Goal: Communication & Community: Answer question/provide support

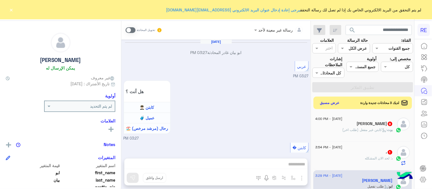
scroll to position [388, 0]
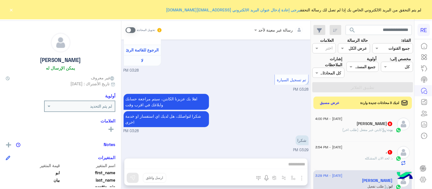
click at [13, 8] on button "×" at bounding box center [12, 10] width 6 height 6
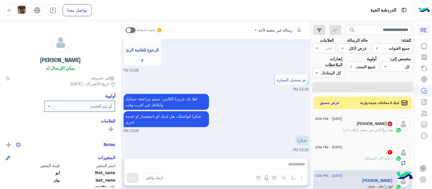
click at [157, 166] on div "رسالة غير معينة لأحد تحويل المحادثة [DATE] ابو بيان غادر المحادثة 03:27 PM عربي…" at bounding box center [215, 106] width 189 height 171
click at [125, 32] on label at bounding box center [130, 30] width 10 height 6
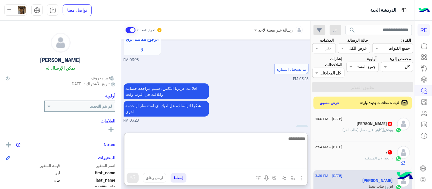
click at [182, 161] on textarea at bounding box center [215, 152] width 183 height 34
type textarea "**********"
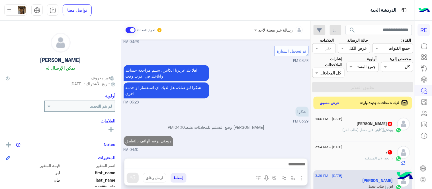
scroll to position [417, 0]
click at [221, 103] on div "[DATE] ابو بيان غادر المحادثة 03:27 PM عربي 03:27 PM هل أنت ؟ كابتن 👨🏻‍✈️ عميل …" at bounding box center [215, 96] width 189 height 113
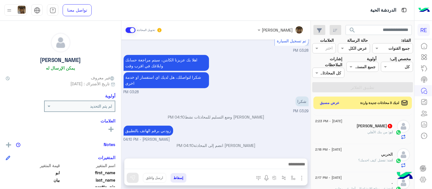
scroll to position [189, 0]
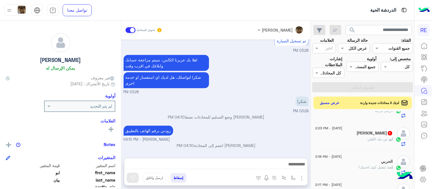
click at [345, 141] on div "ابو : من بنك الأهلي" at bounding box center [353, 142] width 77 height 10
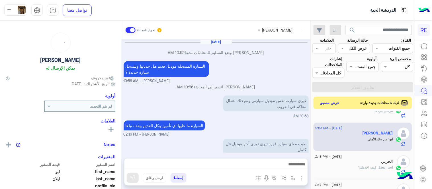
scroll to position [95, 0]
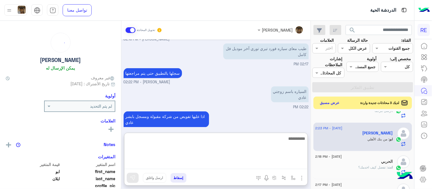
click at [249, 164] on textarea at bounding box center [215, 152] width 183 height 34
type textarea "**********"
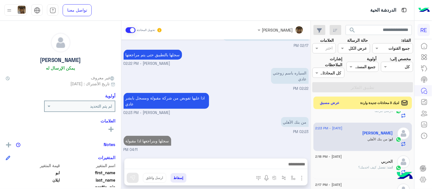
scroll to position [113, 0]
click at [240, 126] on div "[DATE] [PERSON_NAME] وضع التسليم للمحادثات نشط 10:52 AM السيارة المسجلة موديل ق…" at bounding box center [215, 96] width 189 height 113
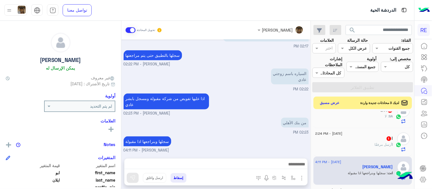
scroll to position [149, 0]
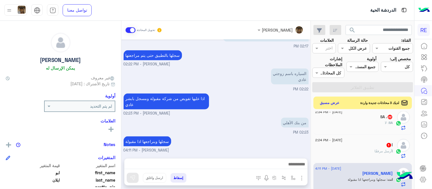
click at [330, 148] on div "ا 1" at bounding box center [353, 146] width 77 height 6
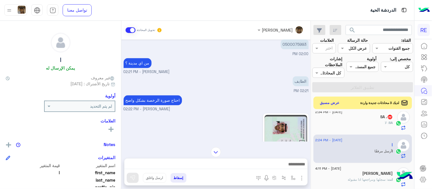
scroll to position [301, 0]
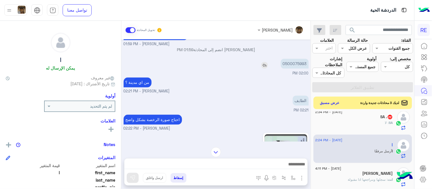
click at [289, 63] on p "0500075993" at bounding box center [295, 64] width 28 height 10
copy p "0500075993"
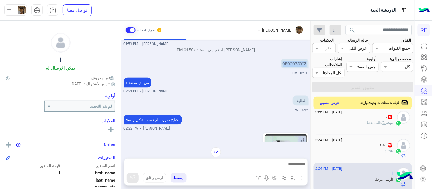
click at [285, 135] on img at bounding box center [285, 169] width 42 height 69
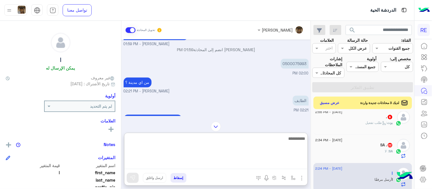
click at [220, 163] on textarea at bounding box center [215, 152] width 183 height 34
type textarea "**********"
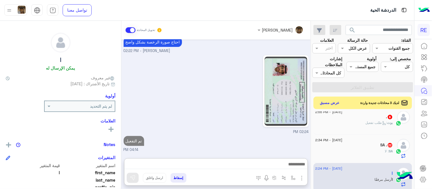
scroll to position [394, 0]
click at [362, 152] on div "SA : لا" at bounding box center [353, 154] width 77 height 10
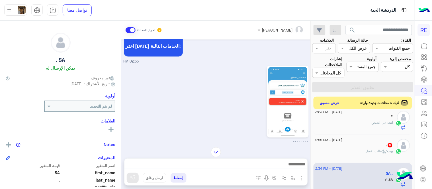
scroll to position [147, 0]
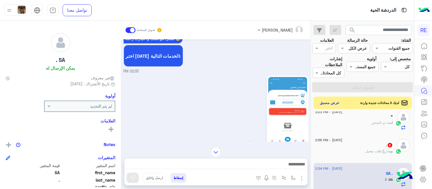
click at [275, 115] on img at bounding box center [287, 111] width 39 height 69
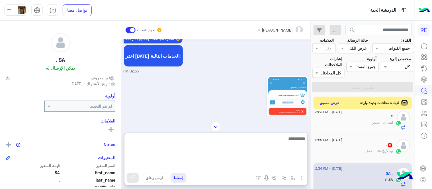
click at [212, 166] on textarea at bounding box center [215, 152] width 183 height 34
type textarea "**********"
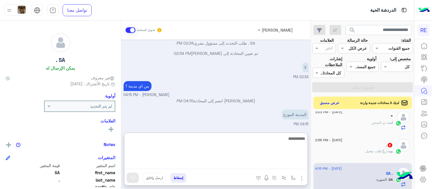
scroll to position [414, 0]
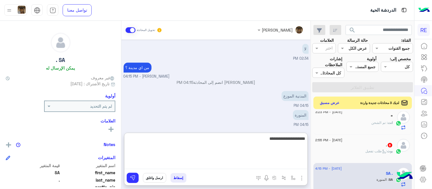
type textarea "**********"
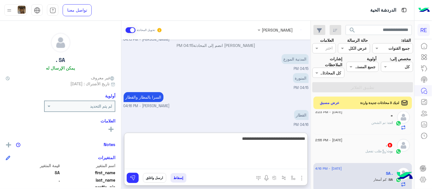
scroll to position [470, 0]
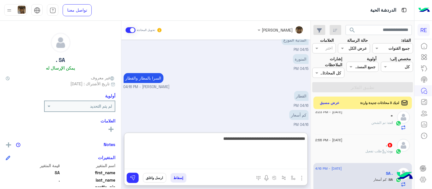
type textarea "**********"
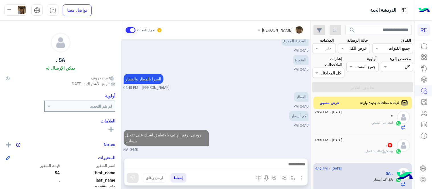
scroll to position [486, 0]
click at [358, 144] on div ". 6" at bounding box center [353, 146] width 77 height 6
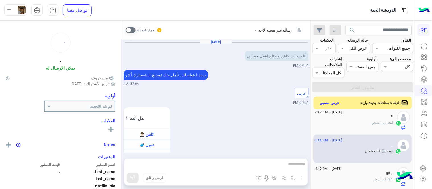
scroll to position [396, 0]
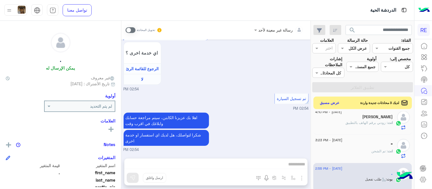
click at [131, 29] on span at bounding box center [130, 30] width 10 height 6
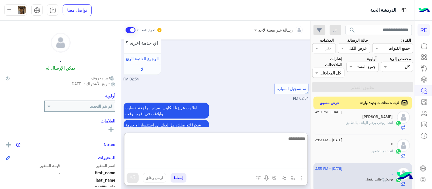
click at [197, 165] on textarea at bounding box center [215, 152] width 183 height 34
type textarea "**********"
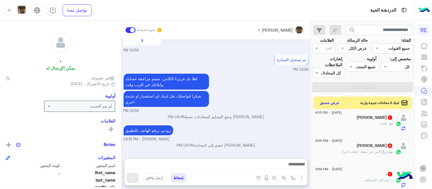
scroll to position [447, 0]
click at [346, 177] on div "، 1" at bounding box center [353, 175] width 77 height 6
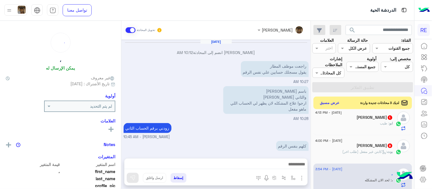
scroll to position [106, 0]
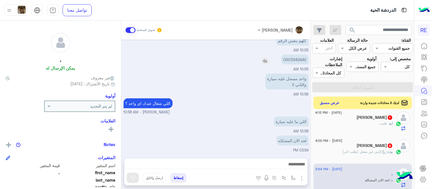
click at [292, 60] on p "0503342942" at bounding box center [294, 60] width 27 height 10
copy p "0503342942"
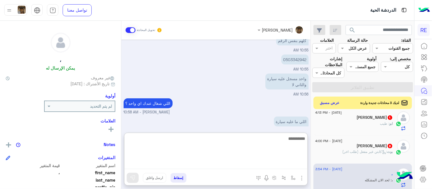
click at [209, 161] on textarea at bounding box center [215, 152] width 183 height 34
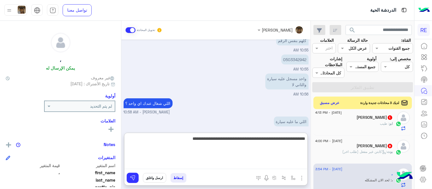
type textarea "**********"
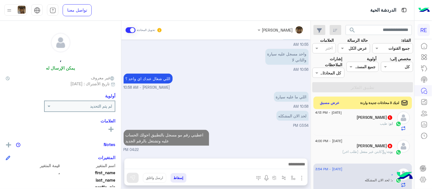
scroll to position [129, 0]
click at [289, 118] on div "[DATE] [PERSON_NAME] انضم إلى المحادثة 10:12 AM راجعت موظف المطار يقول مسجلك حس…" at bounding box center [215, 96] width 189 height 113
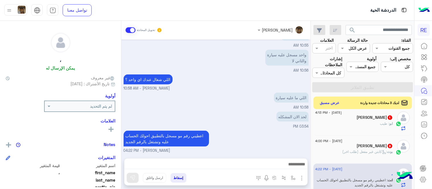
click at [238, 126] on div "لحد الان المشكله 03:54 PM" at bounding box center [216, 119] width 185 height 19
click at [336, 153] on div "بوت : كابتن غير مفعل (طلب اخر)" at bounding box center [353, 154] width 77 height 10
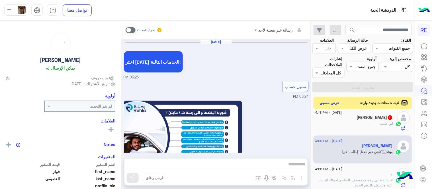
scroll to position [382, 0]
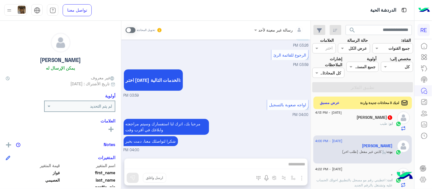
click at [132, 30] on span at bounding box center [130, 30] width 10 height 6
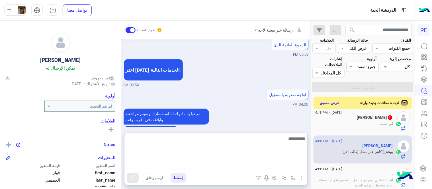
click at [238, 164] on textarea at bounding box center [215, 152] width 183 height 34
type textarea "**********"
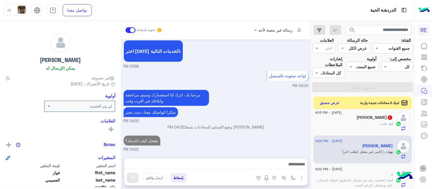
click at [285, 112] on div "[DATE] اختر [DATE] الخدمات التالية: 03:23 PM تفعيل حساب 03:24 PM يمكنك الاطلاع …" at bounding box center [215, 96] width 189 height 113
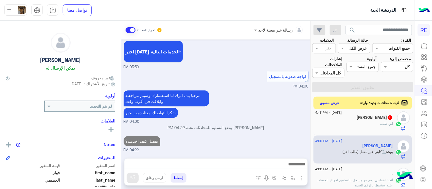
click at [345, 120] on div "[PERSON_NAME] 1" at bounding box center [353, 118] width 77 height 6
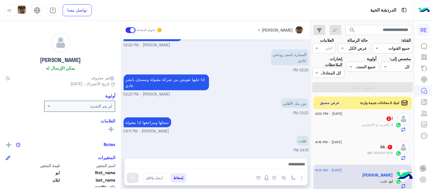
scroll to position [27, 0]
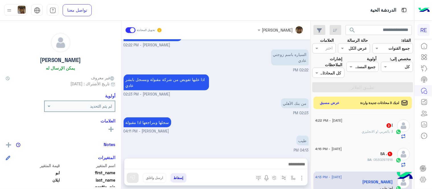
click at [341, 153] on div "SA . 1" at bounding box center [353, 155] width 77 height 6
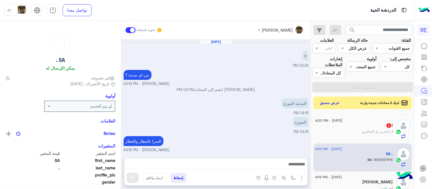
scroll to position [81, 0]
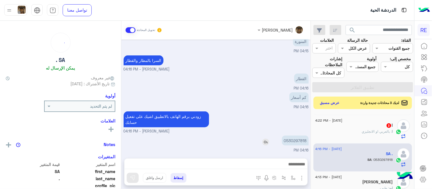
click at [300, 139] on p "0530297818" at bounding box center [295, 141] width 27 height 10
copy p "0530297818"
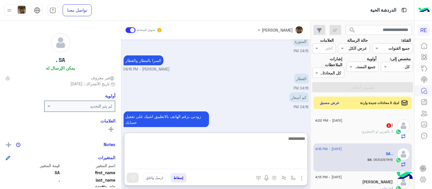
click at [209, 166] on textarea at bounding box center [215, 152] width 183 height 34
type textarea "**********"
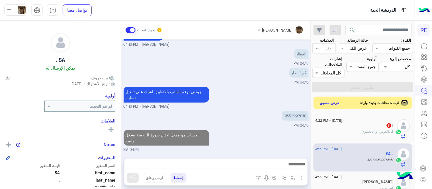
scroll to position [105, 0]
click at [265, 118] on div "[DATE] لا 02:34 PM من اي مدينة ؟ [PERSON_NAME] - 04:15 PM [PERSON_NAME] انضم إل…" at bounding box center [215, 96] width 189 height 113
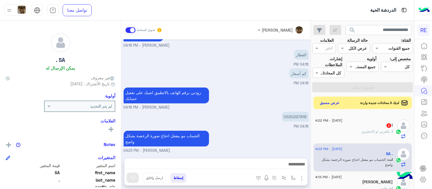
scroll to position [0, 0]
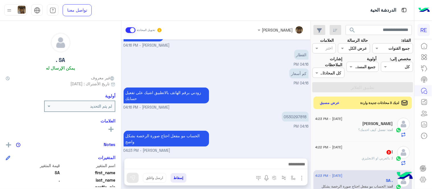
click at [356, 159] on div "ا : بالعربي او الانجليزي" at bounding box center [353, 161] width 77 height 10
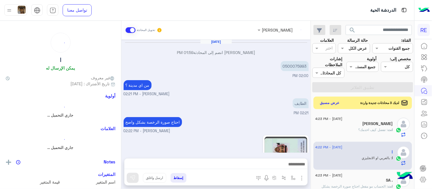
scroll to position [143, 0]
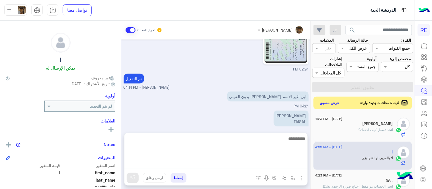
click at [210, 163] on textarea at bounding box center [215, 152] width 183 height 34
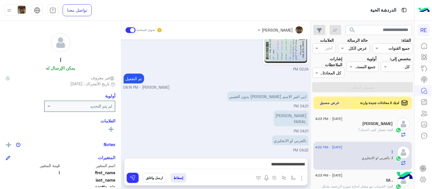
click at [194, 127] on div "**********" at bounding box center [215, 106] width 189 height 171
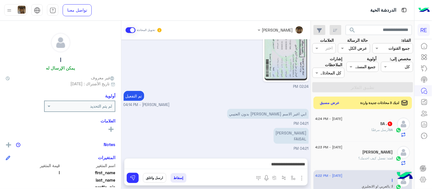
scroll to position [127, 0]
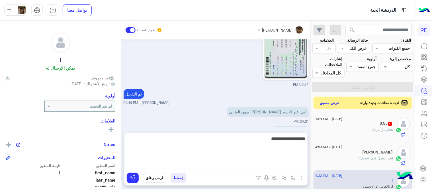
click at [223, 164] on textarea "**********" at bounding box center [215, 152] width 183 height 34
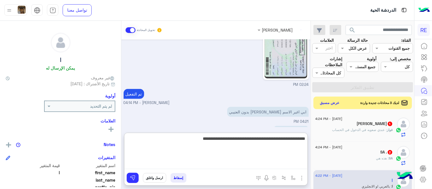
type textarea "**********"
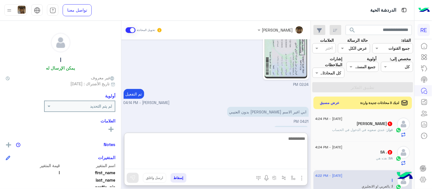
scroll to position [192, 0]
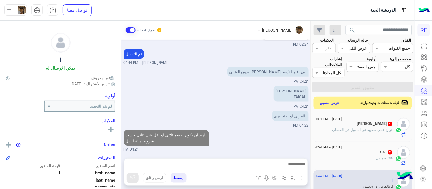
click at [263, 127] on div "[PERSON_NAME] تحويل المحادثة [DATE] [PERSON_NAME] انضم إلى المحادثة 01:59 PM 05…" at bounding box center [215, 106] width 189 height 171
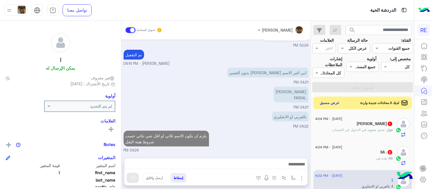
click at [366, 148] on div "[DATE] - 4:24 PM" at bounding box center [353, 148] width 77 height 4
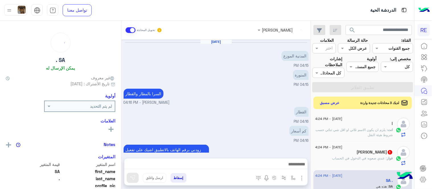
scroll to position [157, 0]
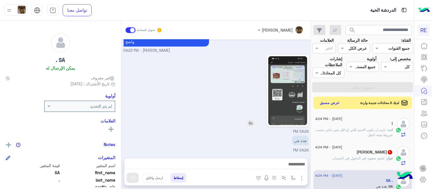
click at [289, 87] on img at bounding box center [287, 90] width 39 height 69
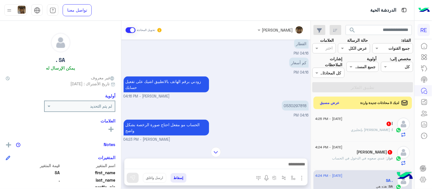
scroll to position [62, 0]
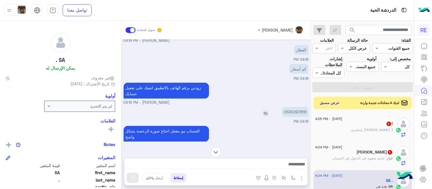
click at [293, 108] on p "0530297818" at bounding box center [295, 112] width 27 height 10
copy p "0530297818"
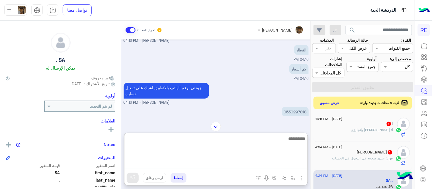
click at [214, 163] on textarea at bounding box center [215, 152] width 183 height 34
type textarea "**********"
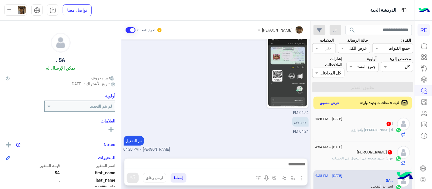
scroll to position [185, 0]
click at [343, 153] on div "[PERSON_NAME] 1" at bounding box center [353, 153] width 77 height 6
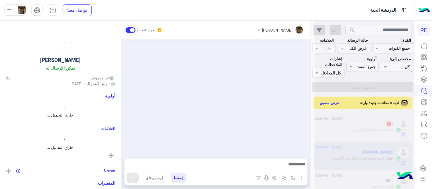
scroll to position [120, 0]
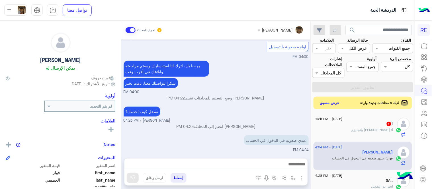
click at [241, 157] on div "[PERSON_NAME] تحويل المحادثة [DATE] اهلا بك عزيزنا الكابتن، سيتم مراجعة حسابك و…" at bounding box center [215, 106] width 189 height 171
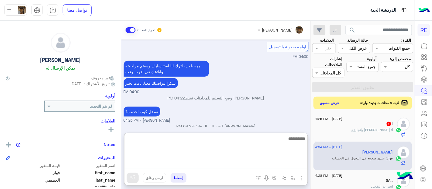
click at [245, 161] on textarea at bounding box center [215, 152] width 183 height 34
type textarea "**********"
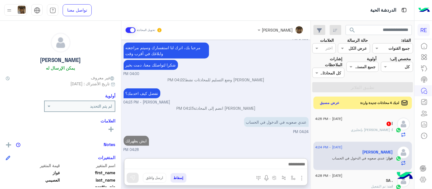
scroll to position [150, 0]
click at [355, 124] on div "ا 1" at bounding box center [353, 125] width 77 height 6
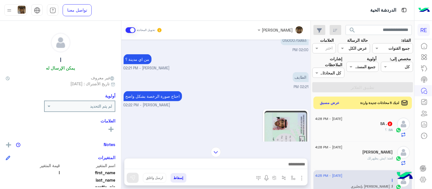
scroll to position [618, 0]
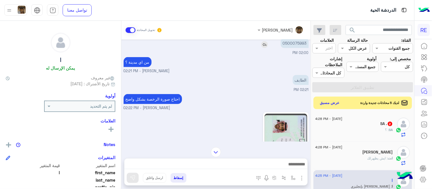
click at [290, 47] on p "0500075993" at bounding box center [295, 43] width 28 height 10
copy p "0500075993"
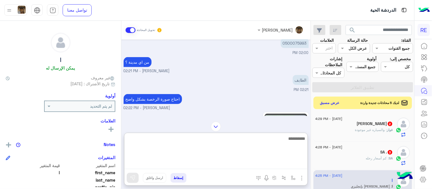
click at [221, 168] on textarea at bounding box center [215, 152] width 183 height 34
type textarea "**********"
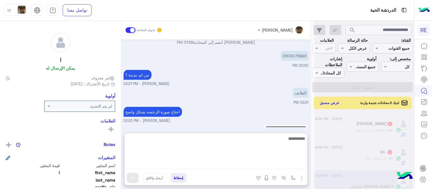
scroll to position [843, 0]
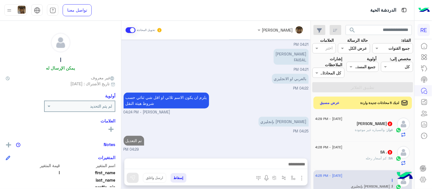
click at [235, 113] on div "[DATE] سلام عليكم 01:28 PM وعليكم السلام ،كيف اقدر اساعدك اهلًا بك في تطبيق رحل…" at bounding box center [215, 96] width 189 height 113
click at [352, 157] on div "SA : كم أسعار رحله" at bounding box center [353, 161] width 77 height 10
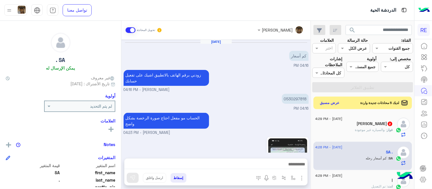
scroll to position [157, 0]
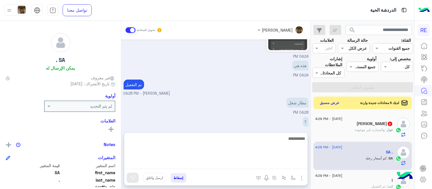
click at [271, 166] on textarea at bounding box center [215, 152] width 183 height 34
type textarea "*"
type textarea "********"
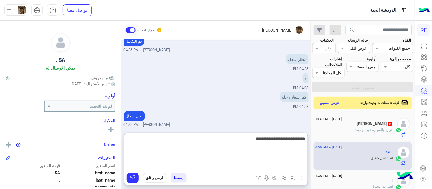
type textarea "**********"
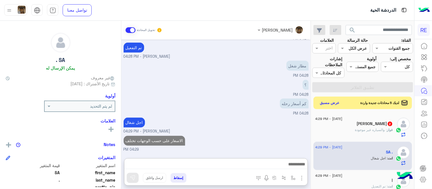
scroll to position [203, 0]
click at [372, 123] on h5 "[PERSON_NAME] 2" at bounding box center [375, 124] width 36 height 5
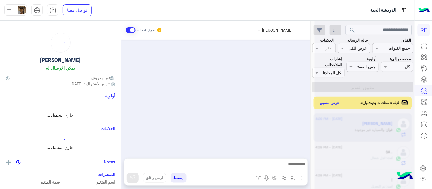
click at [372, 123] on div at bounding box center [364, 96] width 100 height 189
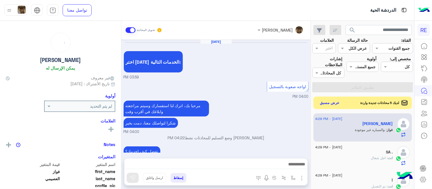
scroll to position [96, 0]
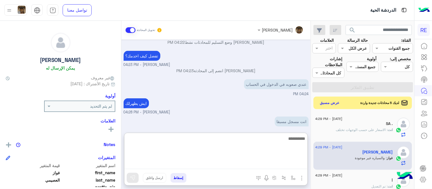
click at [263, 164] on textarea at bounding box center [215, 152] width 183 height 34
type textarea "**********"
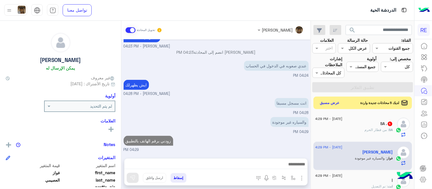
click at [328, 97] on div "لديك 5 محادثات جديدة واردة عرض مسبق" at bounding box center [362, 103] width 99 height 13
click at [332, 106] on button "عرض مسبق" at bounding box center [330, 103] width 24 height 8
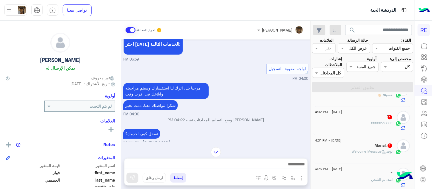
scroll to position [271, 0]
click at [343, 151] on div "Manal. 1" at bounding box center [353, 148] width 77 height 6
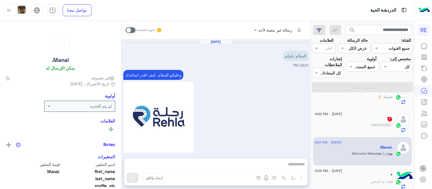
scroll to position [67, 0]
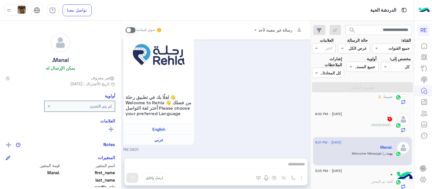
click at [126, 29] on span at bounding box center [130, 30] width 10 height 6
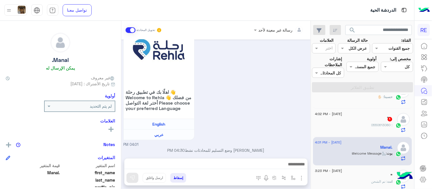
scroll to position [77, 0]
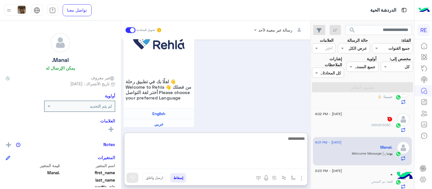
click at [207, 163] on textarea at bounding box center [215, 152] width 183 height 34
type textarea "**********"
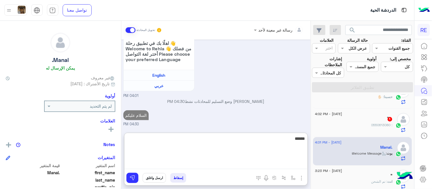
scroll to position [131, 0]
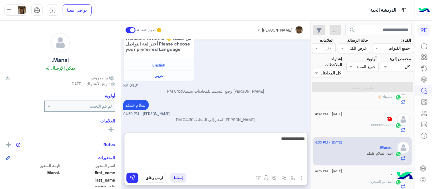
type textarea "**********"
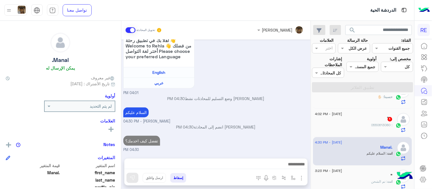
scroll to position [137, 0]
click at [357, 120] on div "ً 1" at bounding box center [353, 120] width 77 height 6
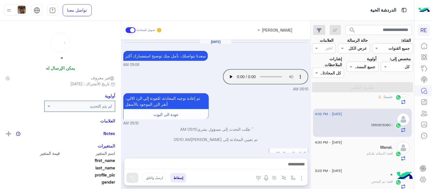
scroll to position [95, 0]
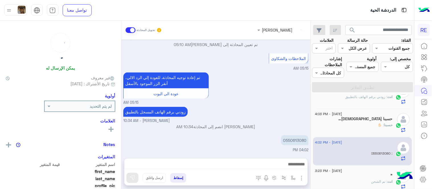
click at [289, 145] on div "0550613080" at bounding box center [278, 140] width 60 height 13
copy p "0550613080"
drag, startPoint x: 123, startPoint y: 129, endPoint x: 122, endPoint y: 126, distance: 3.7
click at [122, 126] on div "[DATE] [PERSON_NAME] بتواصلك، نأمل منك توضيح استفسارك أكثر 05:06 AM Your browse…" at bounding box center [215, 96] width 189 height 113
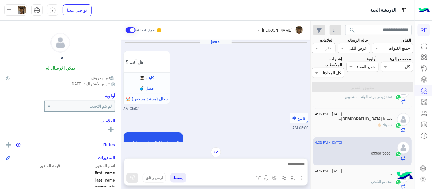
scroll to position [536, 0]
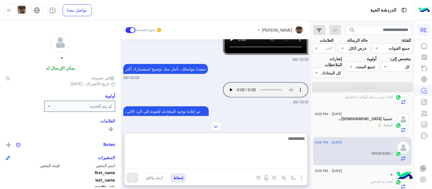
click at [239, 164] on textarea at bounding box center [215, 152] width 183 height 34
type textarea "**********"
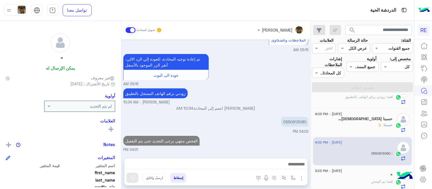
scroll to position [678, 0]
click at [331, 127] on div "حسبنا : ✋🏻" at bounding box center [353, 128] width 77 height 10
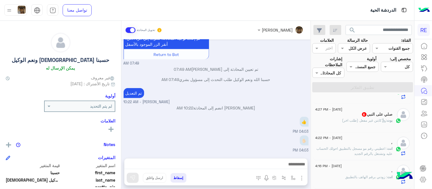
scroll to position [161, 0]
click at [355, 129] on div "بوت : كابتن غير مفعل (طلب اخر)" at bounding box center [353, 125] width 77 height 10
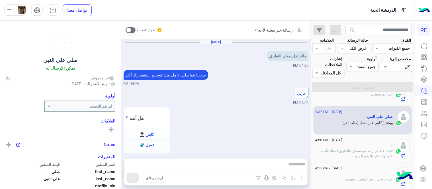
scroll to position [390, 0]
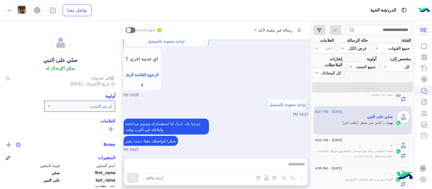
click at [133, 29] on span at bounding box center [130, 30] width 10 height 6
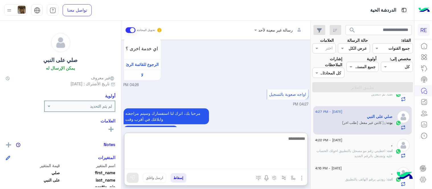
click at [215, 166] on textarea at bounding box center [215, 152] width 183 height 34
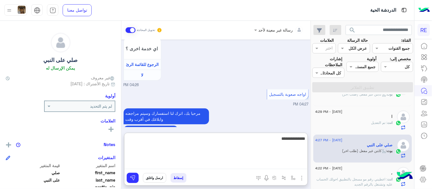
type textarea "**********"
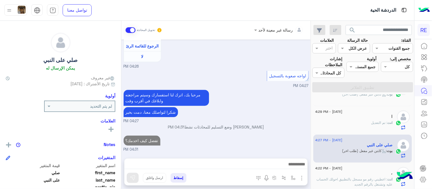
scroll to position [419, 0]
click at [272, 120] on div "[DATE] مااشتغل معاي التطبيق 04:25 PM [PERSON_NAME] بتواصلك، نأمل منك توضيح استف…" at bounding box center [215, 96] width 189 height 113
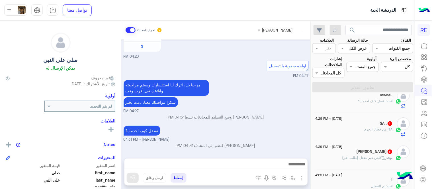
scroll to position [92, 0]
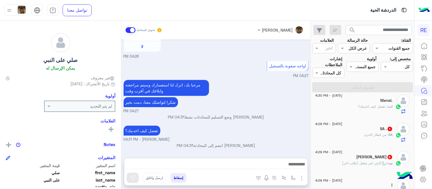
click at [338, 151] on span "[DATE] - 4:29 PM" at bounding box center [328, 152] width 27 height 5
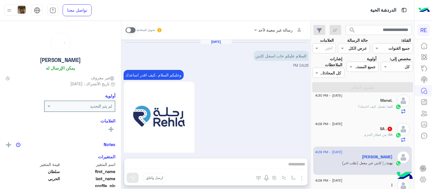
scroll to position [523, 0]
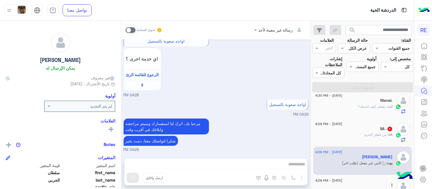
click at [130, 29] on span at bounding box center [130, 30] width 10 height 6
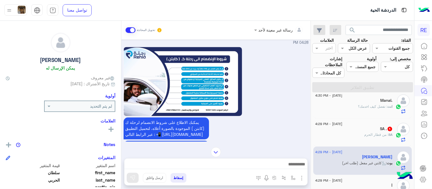
scroll to position [247, 0]
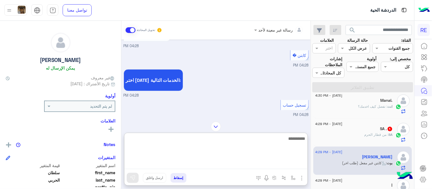
click at [194, 167] on textarea at bounding box center [215, 152] width 183 height 34
type textarea "**********"
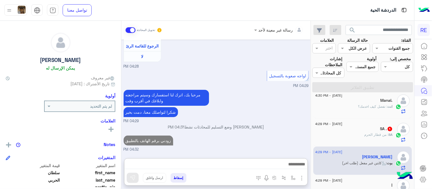
click at [253, 115] on div "[DATE] السلام عليكم حاب اسجل كابتن 04:28 PM وعليكم السلام ،كيف اقدر اساعدك اهلً…" at bounding box center [215, 96] width 189 height 113
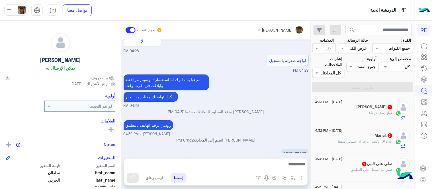
scroll to position [581, 0]
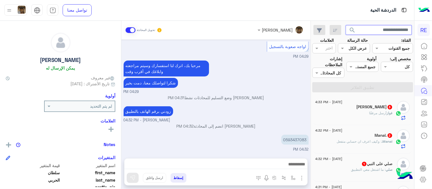
click at [372, 32] on input "text" at bounding box center [378, 30] width 67 height 10
paste input "*********"
type input "*********"
click at [345, 25] on button "search" at bounding box center [352, 31] width 14 height 12
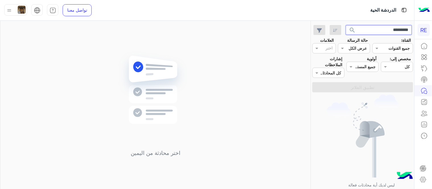
click at [371, 30] on input "*********" at bounding box center [378, 30] width 67 height 10
click at [345, 25] on button "search" at bounding box center [352, 31] width 14 height 12
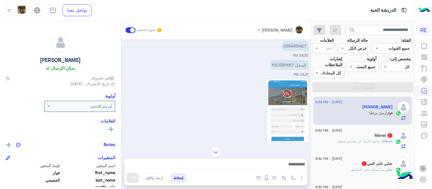
scroll to position [137, 0]
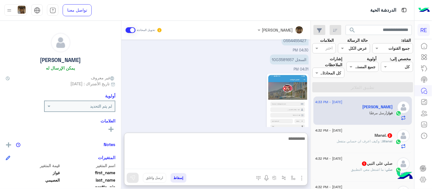
click at [187, 163] on textarea at bounding box center [215, 152] width 183 height 34
type textarea "**********"
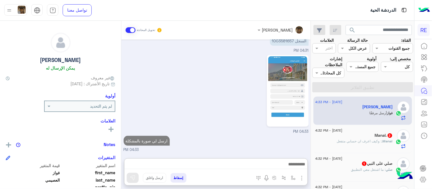
scroll to position [167, 0]
click at [360, 147] on div "Manal. : وكيف اعرف ان حسابي متفعل" at bounding box center [353, 144] width 77 height 10
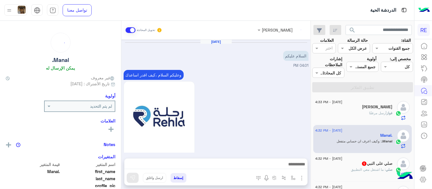
scroll to position [162, 0]
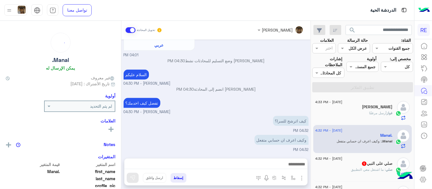
click at [250, 159] on div at bounding box center [215, 166] width 183 height 14
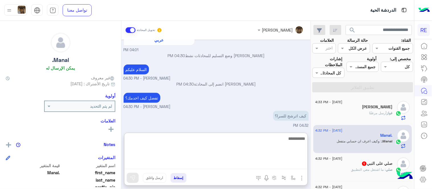
click at [252, 161] on textarea at bounding box center [215, 152] width 183 height 34
type textarea "**********"
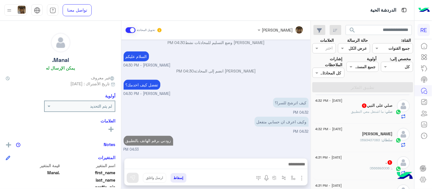
scroll to position [192, 0]
click at [352, 113] on span ": ما اشتغل معي التطبيق" at bounding box center [368, 112] width 35 height 4
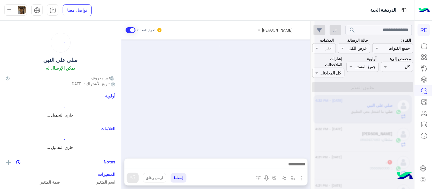
scroll to position [329, 0]
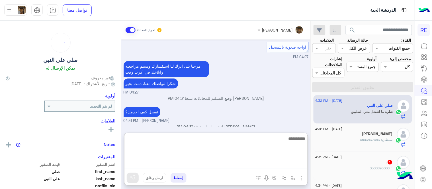
click at [217, 165] on textarea at bounding box center [215, 152] width 183 height 34
type textarea "**********"
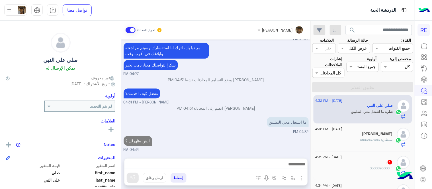
scroll to position [360, 0]
click at [343, 135] on div "[PERSON_NAME]" at bounding box center [353, 135] width 77 height 6
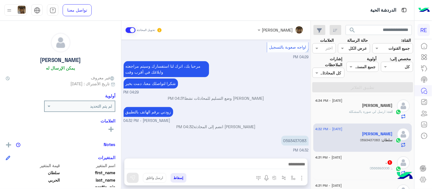
scroll to position [58, 0]
click at [370, 33] on input "text" at bounding box center [378, 30] width 67 height 10
paste input "*********"
type input "*********"
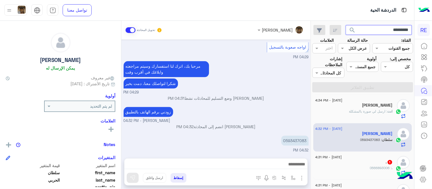
click at [345, 25] on button "search" at bounding box center [352, 31] width 14 height 12
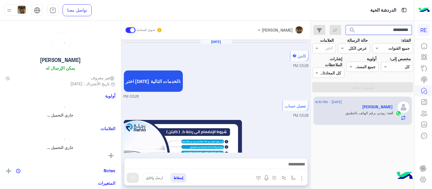
scroll to position [335, 0]
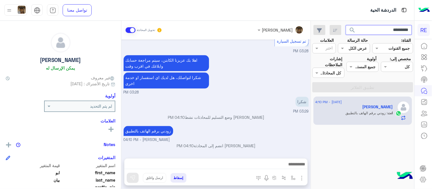
click at [372, 32] on input "*********" at bounding box center [378, 30] width 67 height 10
click at [345, 25] on button "search" at bounding box center [352, 31] width 14 height 12
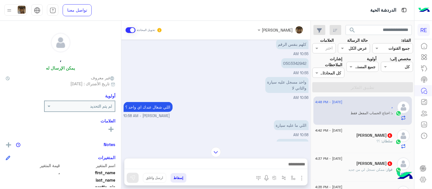
scroll to position [11, 0]
click at [294, 64] on p "0503342942" at bounding box center [294, 64] width 27 height 10
copy p "0503342942"
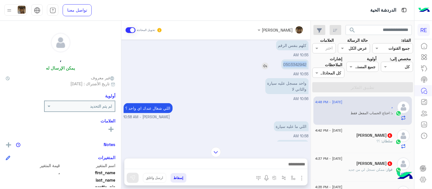
copy p "0503342942"
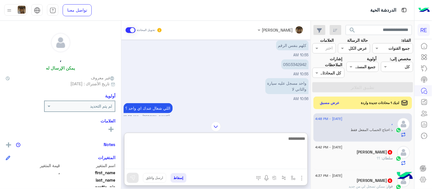
click at [250, 166] on textarea at bounding box center [215, 152] width 183 height 34
type textarea "**********"
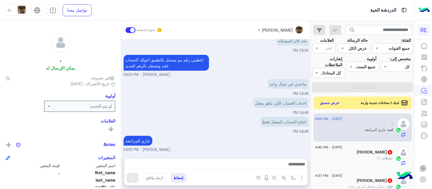
click at [254, 118] on div "[DATE] كلهم بنفس الرقم 10:55 AM 0503342942 10:55 AM واحد مسجل عليه سيارة والثان…" at bounding box center [215, 96] width 189 height 113
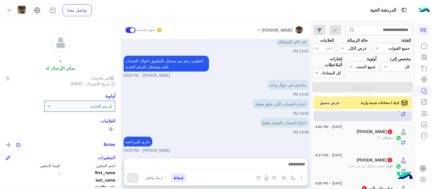
scroll to position [22, 0]
click at [356, 140] on div "سلطان : ؟؟" at bounding box center [353, 139] width 77 height 10
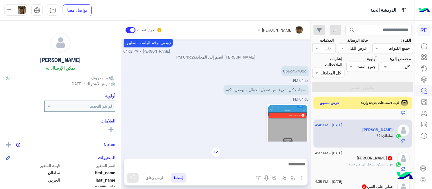
scroll to position [75, 0]
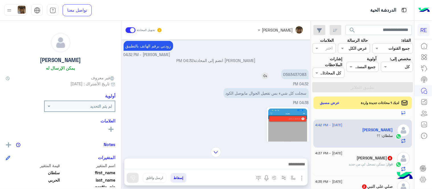
click at [303, 72] on p "0593437083" at bounding box center [294, 74] width 27 height 10
copy p "0593437083"
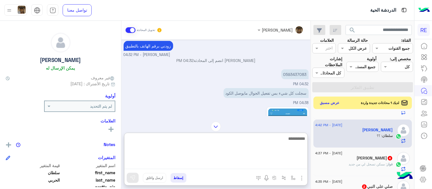
click at [266, 167] on textarea at bounding box center [215, 152] width 183 height 34
type textarea "**********"
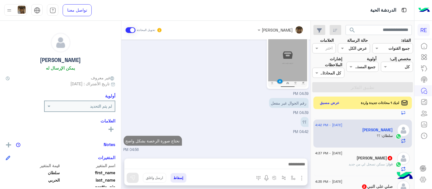
scroll to position [186, 0]
click at [363, 161] on div "[PERSON_NAME] 4" at bounding box center [353, 159] width 77 height 6
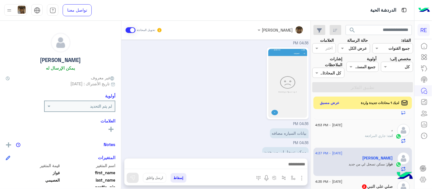
scroll to position [208, 0]
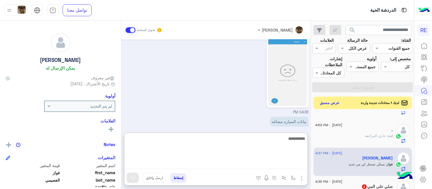
click at [270, 161] on textarea at bounding box center [215, 152] width 183 height 34
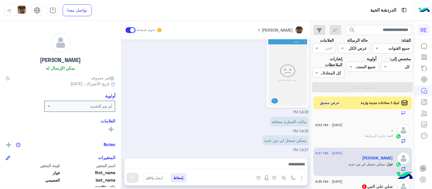
click at [218, 104] on div "04:36 PM" at bounding box center [216, 74] width 185 height 81
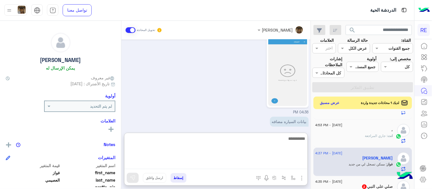
click at [185, 166] on textarea at bounding box center [215, 152] width 183 height 34
type textarea "*"
type textarea "**********"
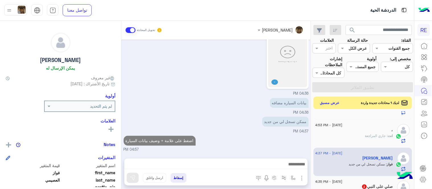
scroll to position [226, 0]
click at [267, 127] on div "[DATE] والسياره غير موجودة 04:29 PM زودني برقم الهاتف بالتطبيق [PERSON_NAME] - …" at bounding box center [215, 96] width 189 height 113
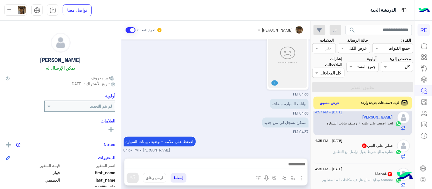
scroll to position [65, 0]
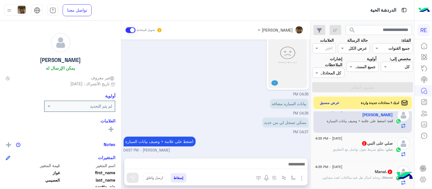
click at [340, 145] on div "صلي على النبي 2" at bounding box center [353, 144] width 77 height 6
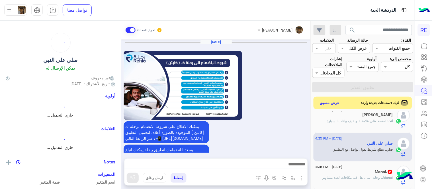
scroll to position [316, 0]
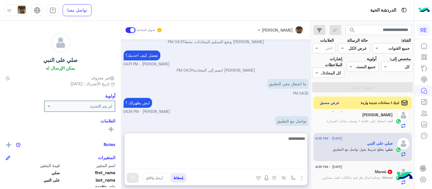
click at [252, 168] on textarea at bounding box center [215, 152] width 183 height 34
type textarea "**********"
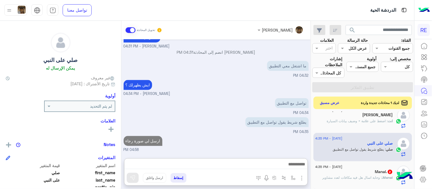
click at [244, 122] on div "[DATE] يمكنك الاطلاع على شروط الانضمام لرحلة ك (كابتن ) الموجودة بالصورة أعلاه،…" at bounding box center [215, 96] width 189 height 113
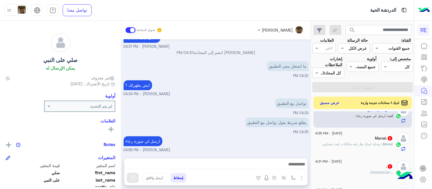
scroll to position [106, 0]
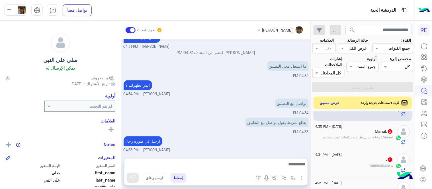
click at [346, 145] on div "Manal. : وحابة اسال هل فيه مكافات لعدد مشاوير" at bounding box center [353, 140] width 77 height 10
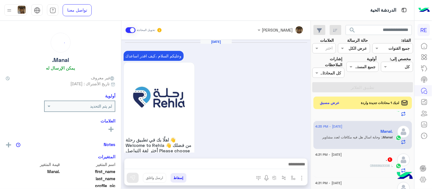
scroll to position [199, 0]
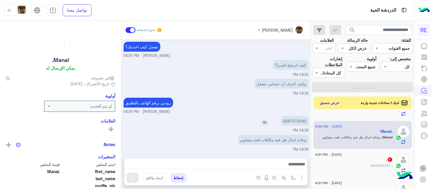
click at [303, 120] on p "0547373040" at bounding box center [295, 121] width 28 height 10
click at [266, 122] on img at bounding box center [264, 122] width 7 height 7
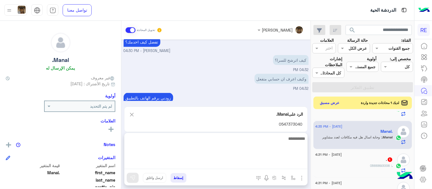
click at [244, 166] on textarea at bounding box center [215, 152] width 183 height 34
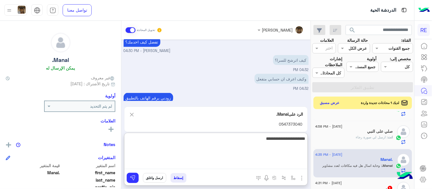
type textarea "**********"
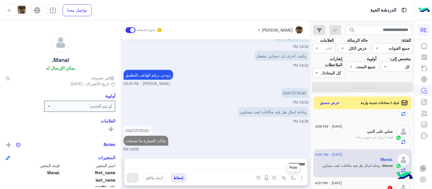
scroll to position [227, 0]
click at [295, 178] on img "button" at bounding box center [293, 178] width 5 height 5
click at [280, 170] on div "أدخل اسم مجموعة الرسائل" at bounding box center [268, 166] width 60 height 10
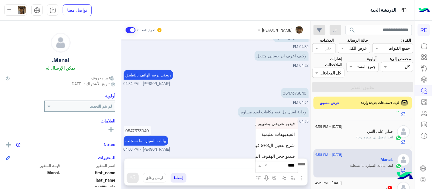
type input "*****"
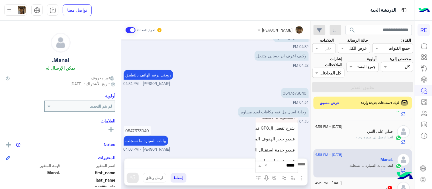
scroll to position [23, 0]
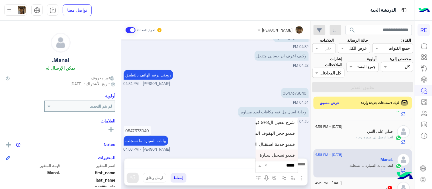
click at [270, 158] on span "فيديو تسجيل سيارة" at bounding box center [277, 155] width 35 height 5
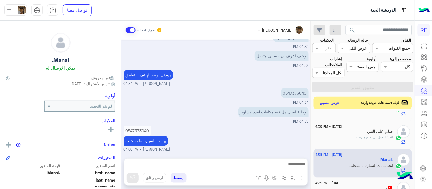
type textarea "**********"
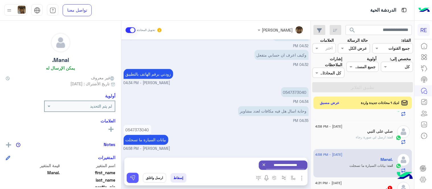
click at [130, 179] on img at bounding box center [133, 178] width 6 height 6
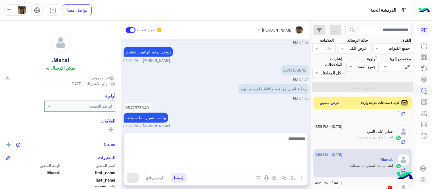
click at [181, 167] on textarea at bounding box center [215, 152] width 183 height 34
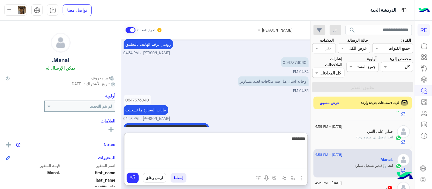
scroll to position [303, 0]
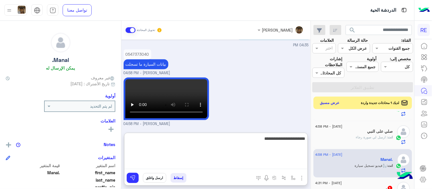
type textarea "**********"
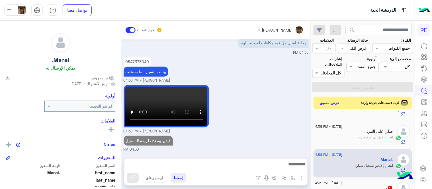
scroll to position [296, 0]
click at [247, 107] on div "[PERSON_NAME] - 04:58 PM" at bounding box center [216, 109] width 185 height 51
click at [221, 44] on img at bounding box center [221, 44] width 7 height 7
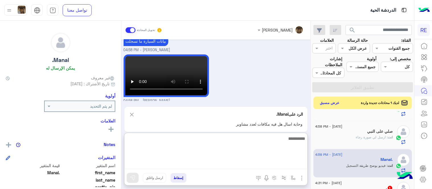
click at [228, 164] on textarea at bounding box center [215, 152] width 183 height 34
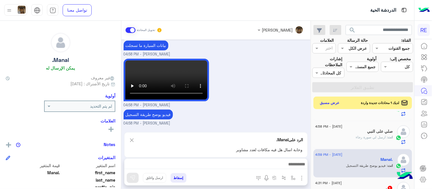
click at [130, 112] on div "[PERSON_NAME] تحويل المحادثة [DATE] وعليكم السلام ،كيف اقدر اساعدك اهلًا بك في …" at bounding box center [215, 106] width 189 height 171
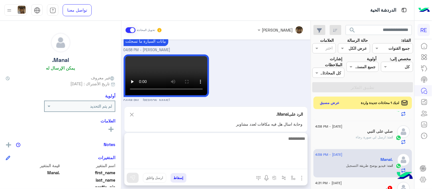
click at [260, 167] on textarea at bounding box center [215, 152] width 183 height 34
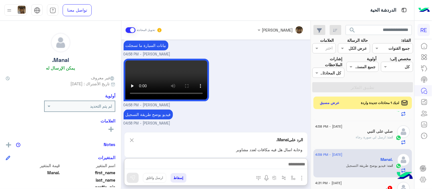
click at [129, 116] on div "[PERSON_NAME] تحويل المحادثة [DATE] وعليكم السلام ،كيف اقدر اساعدك اهلًا بك في …" at bounding box center [215, 106] width 189 height 171
click at [132, 140] on img at bounding box center [132, 140] width 6 height 7
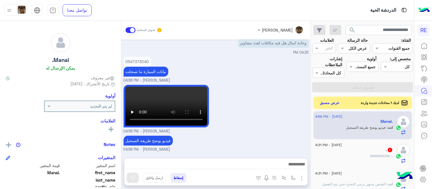
scroll to position [149, 0]
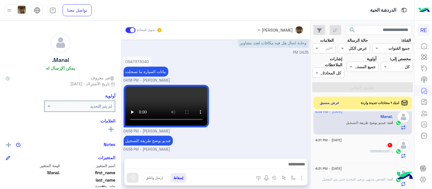
click at [350, 151] on div ". : 0566893006" at bounding box center [353, 154] width 77 height 10
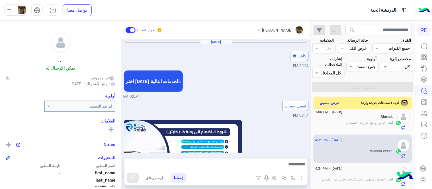
scroll to position [335, 0]
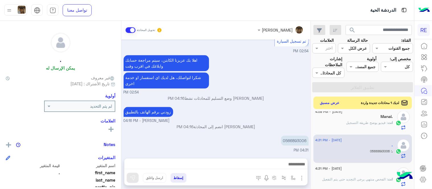
click at [301, 146] on div "0566893006" at bounding box center [278, 140] width 60 height 13
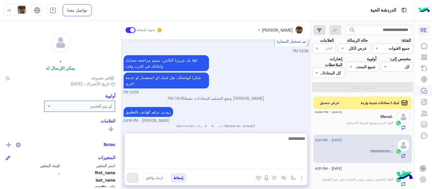
click at [224, 167] on textarea at bounding box center [215, 152] width 183 height 34
type textarea "**********"
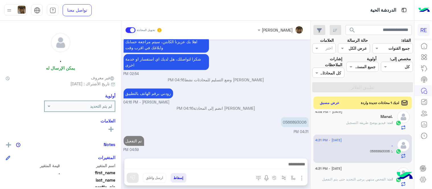
scroll to position [353, 0]
click at [214, 119] on div "[DATE] كابتن � 02:54 PM اختر [DATE] الخدمات التالية: 02:54 PM تفعيل حساب 02:54 …" at bounding box center [215, 96] width 189 height 113
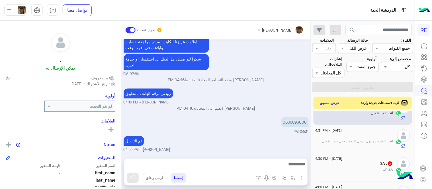
scroll to position [209, 0]
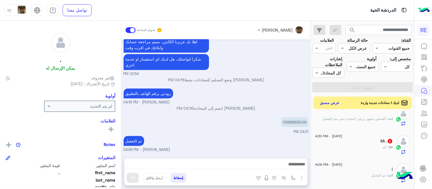
click at [342, 137] on span "[DATE] - 4:30 PM" at bounding box center [328, 136] width 27 height 5
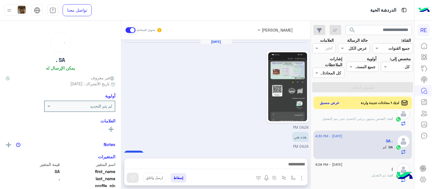
scroll to position [145, 0]
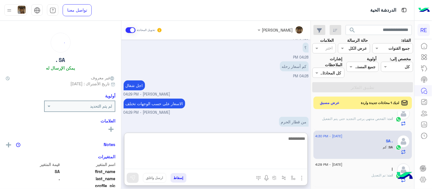
click at [223, 165] on textarea at bounding box center [215, 152] width 183 height 34
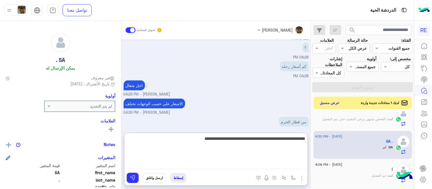
type textarea "**********"
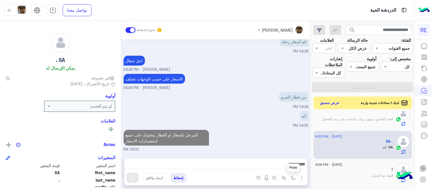
click at [290, 174] on button "button" at bounding box center [293, 177] width 9 height 9
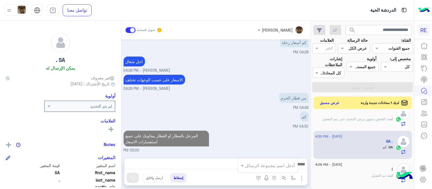
click at [270, 167] on input "text" at bounding box center [275, 165] width 38 height 7
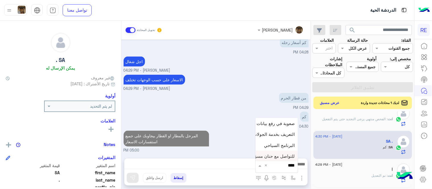
type input "*****"
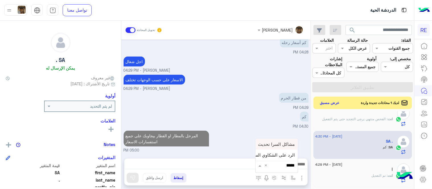
click at [269, 144] on span "مشاكل السرا تحديث" at bounding box center [276, 144] width 37 height 5
type textarea "**********"
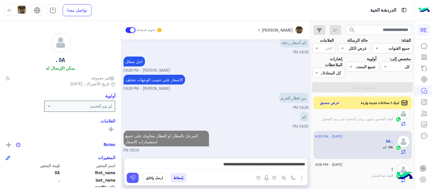
click at [132, 178] on img at bounding box center [133, 178] width 6 height 6
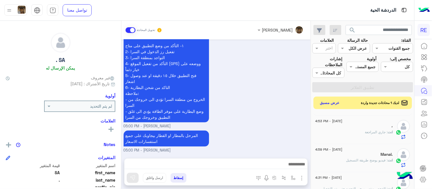
scroll to position [142, 0]
click at [354, 133] on div "انت : جاري المراجعة" at bounding box center [353, 132] width 77 height 10
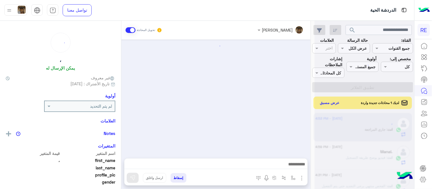
scroll to position [95, 0]
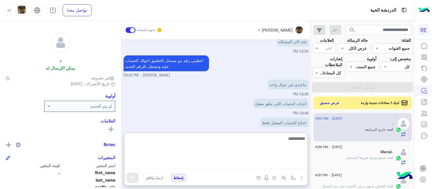
click at [227, 166] on textarea at bounding box center [215, 152] width 183 height 34
type textarea "**********"
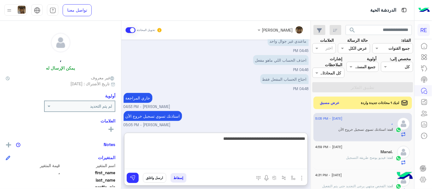
type textarea "**********"
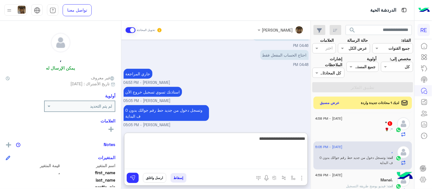
type textarea "**********"
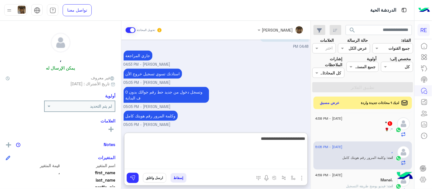
type textarea "**********"
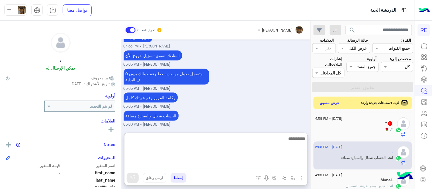
click at [242, 149] on textarea at bounding box center [215, 152] width 183 height 34
type textarea "**********"
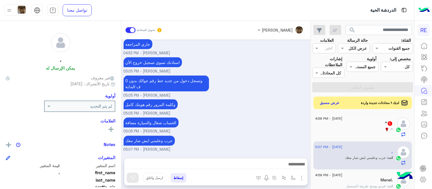
scroll to position [192, 0]
click at [242, 110] on div "[DATE] 0503342942 10:55 AM واحد مسجل عليه سيارة والثاني لا 10:56 AM اللي شغال ع…" at bounding box center [215, 96] width 189 height 113
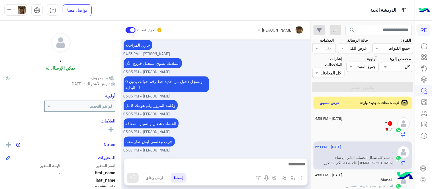
scroll to position [229, 0]
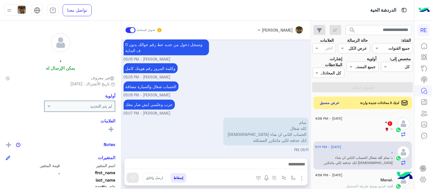
click at [266, 160] on div at bounding box center [215, 166] width 183 height 14
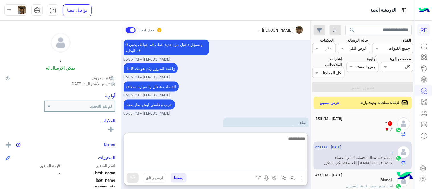
click at [266, 166] on textarea at bounding box center [215, 152] width 183 height 34
type textarea "*****"
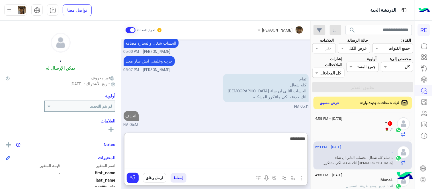
type textarea "**********"
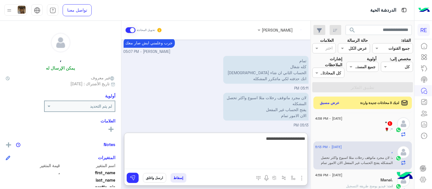
scroll to position [328, 0]
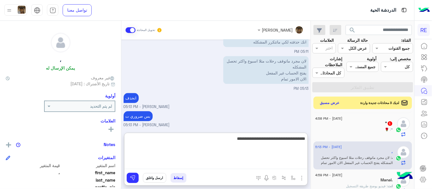
type textarea "**********"
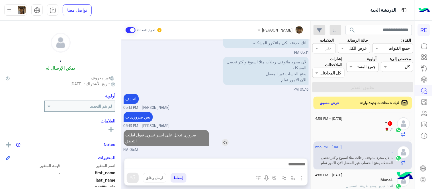
click at [238, 110] on div "[DATE] 0503342942 10:55 AM واحد مسجل عليه سيارة والثاني لا 10:56 AM اللي شغال ع…" at bounding box center [215, 96] width 189 height 113
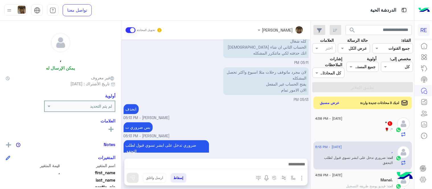
scroll to position [320, 0]
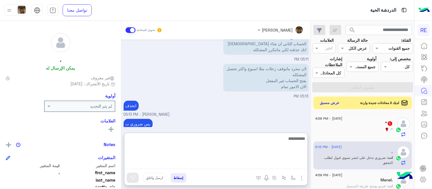
click at [182, 164] on textarea at bounding box center [215, 152] width 183 height 34
type textarea "**********"
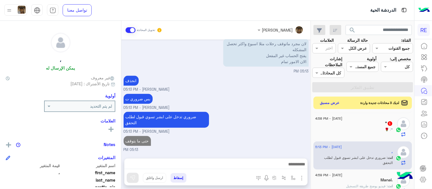
click at [221, 116] on div "[DATE] 0503342942 10:55 AM واحد مسجل عليه سيارة والثاني لا 10:56 AM اللي شغال ع…" at bounding box center [215, 96] width 189 height 113
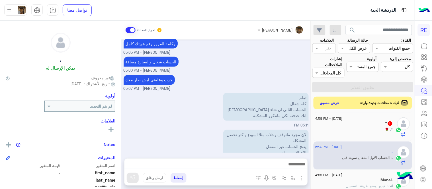
scroll to position [357, 0]
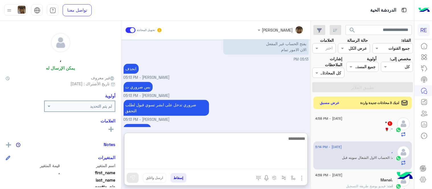
click at [262, 162] on textarea at bounding box center [215, 152] width 183 height 34
type textarea "**********"
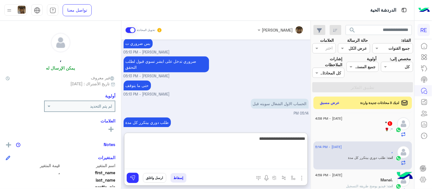
type textarea "**********"
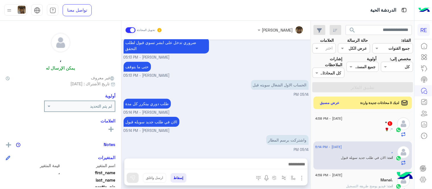
scroll to position [412, 0]
click at [259, 103] on div "[DATE] 0503342942 10:55 AM واحد مسجل عليه سيارة والثاني لا 10:56 AM اللي شغال ع…" at bounding box center [215, 96] width 189 height 113
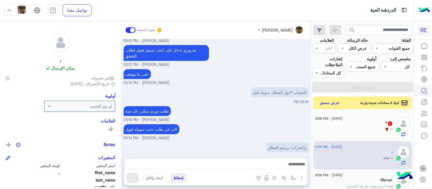
scroll to position [431, 0]
